Goal: Task Accomplishment & Management: Use online tool/utility

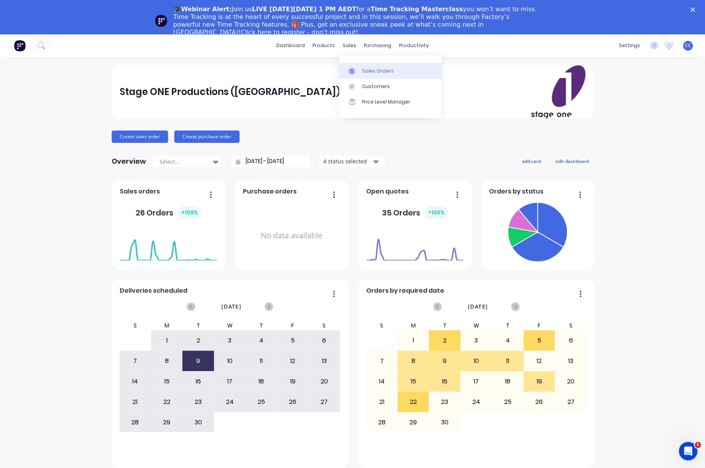
click at [366, 71] on div "Sales Orders" at bounding box center [378, 71] width 32 height 7
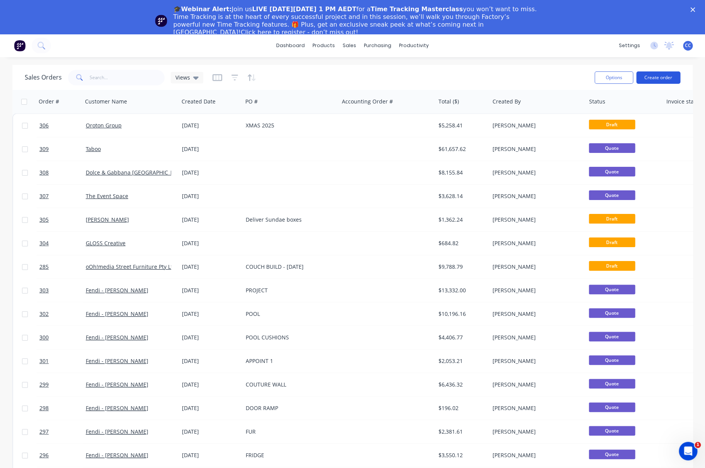
click at [658, 78] on button "Create order" at bounding box center [658, 77] width 44 height 12
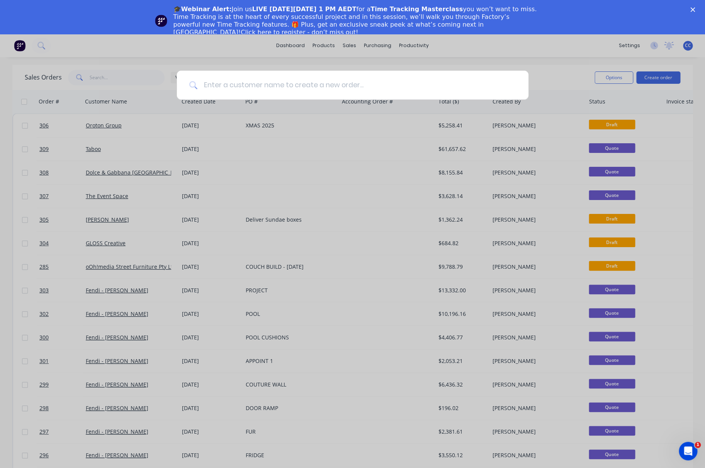
click at [369, 86] on input at bounding box center [356, 85] width 319 height 29
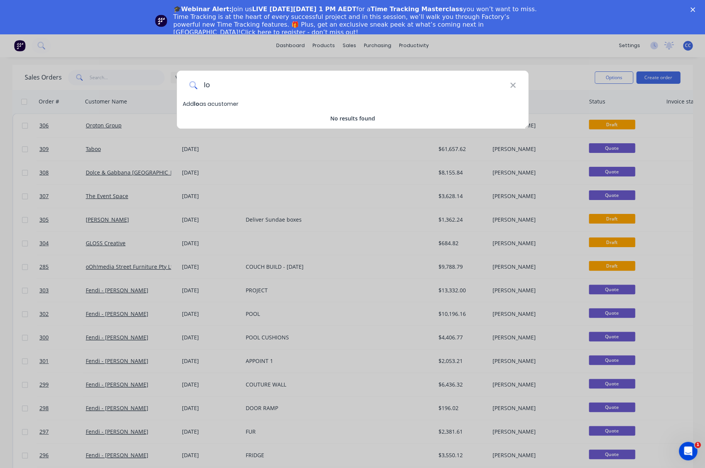
type input "l"
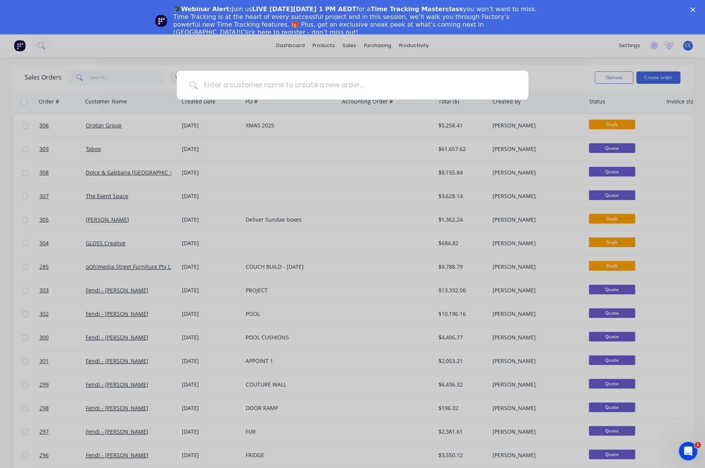
click at [256, 85] on input at bounding box center [356, 85] width 319 height 29
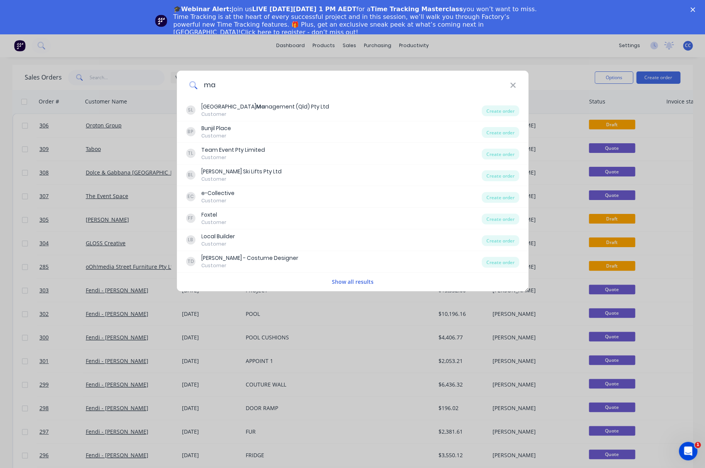
type input "m"
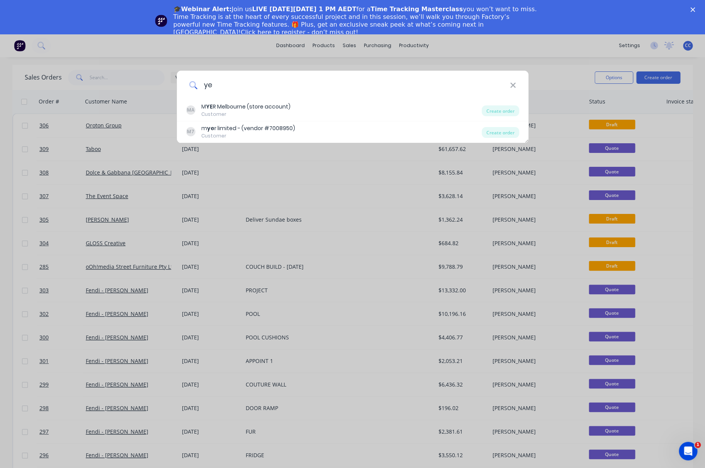
type input "y"
type input "m"
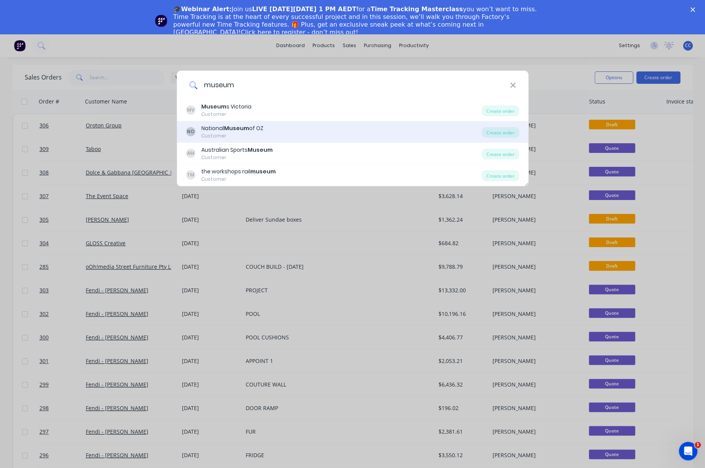
type input "museum"
click at [253, 127] on div "[GEOGRAPHIC_DATA]" at bounding box center [232, 128] width 62 height 8
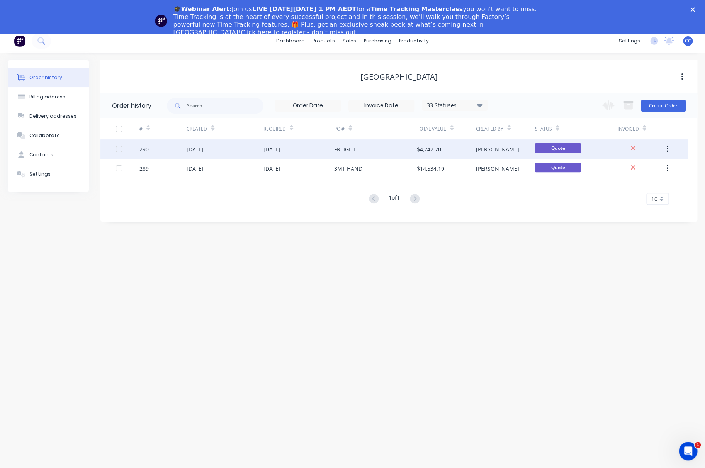
scroll to position [5, 0]
click at [345, 148] on div "FREIGHT" at bounding box center [345, 149] width 22 height 8
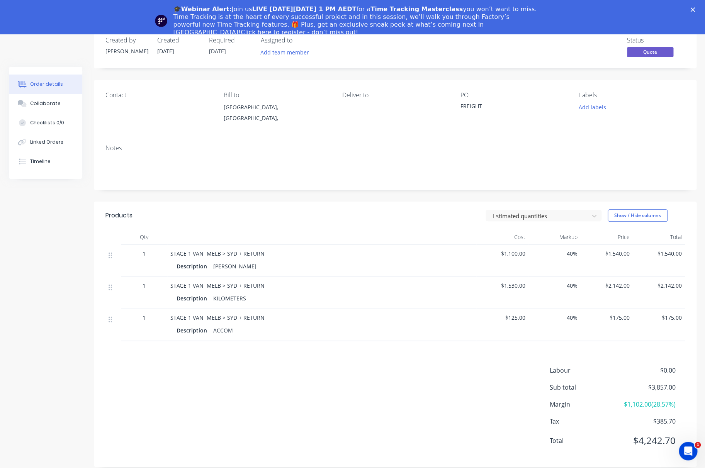
scroll to position [50, 0]
